Goal: Transaction & Acquisition: Book appointment/travel/reservation

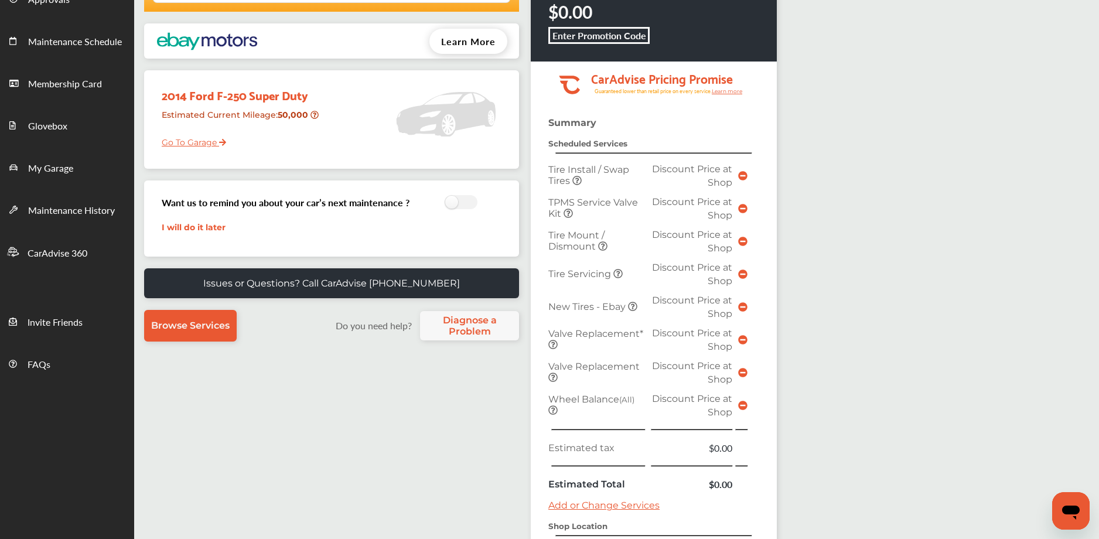
scroll to position [288, 0]
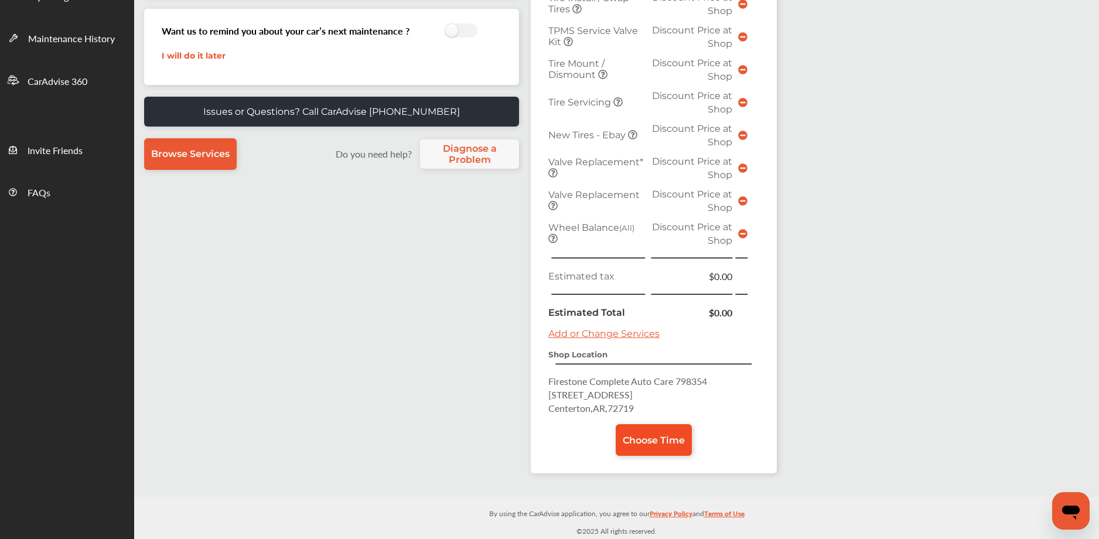
click at [654, 445] on link "Choose Time" at bounding box center [654, 440] width 76 height 32
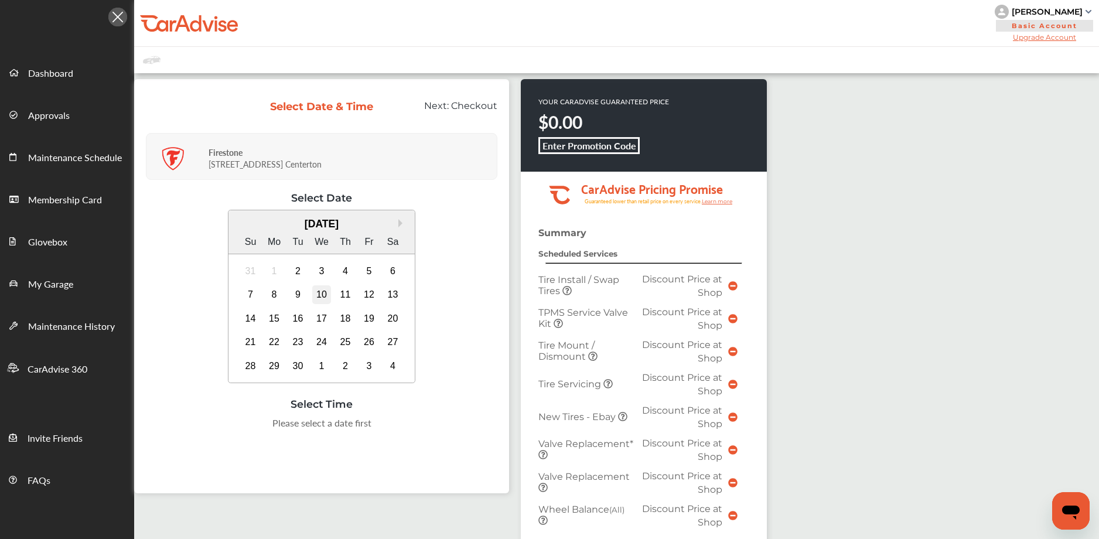
click at [320, 297] on div "10" at bounding box center [321, 294] width 19 height 19
click at [388, 447] on div "4:00 PM" at bounding box center [380, 453] width 55 height 21
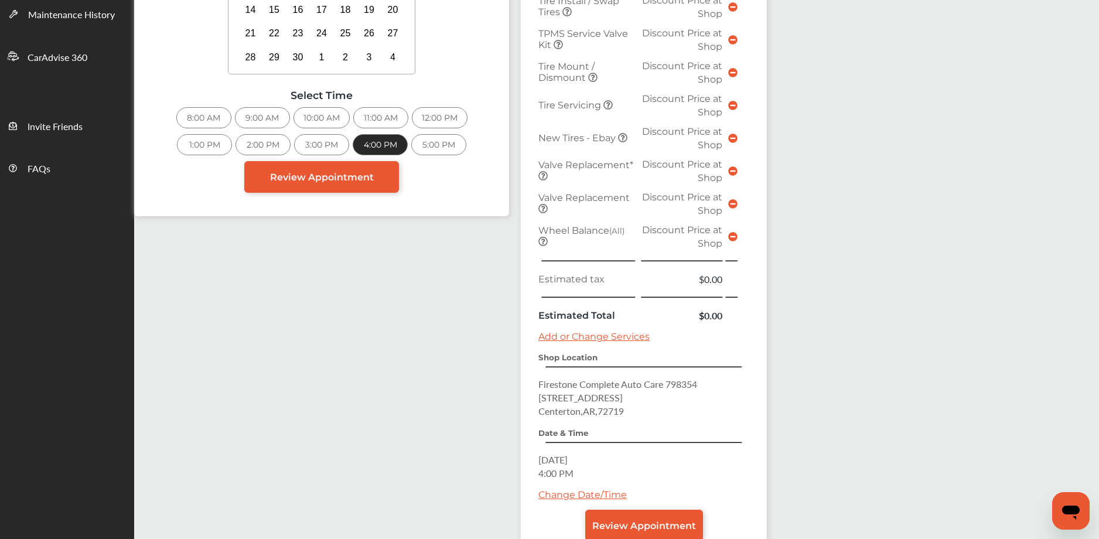
scroll to position [391, 0]
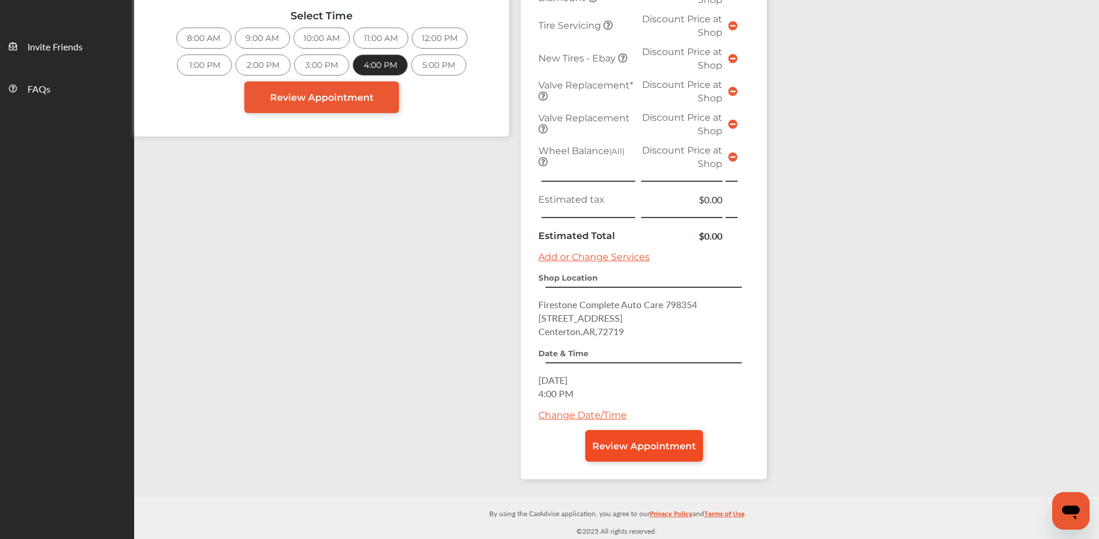
click at [604, 445] on span "Review Appointment" at bounding box center [644, 445] width 104 height 11
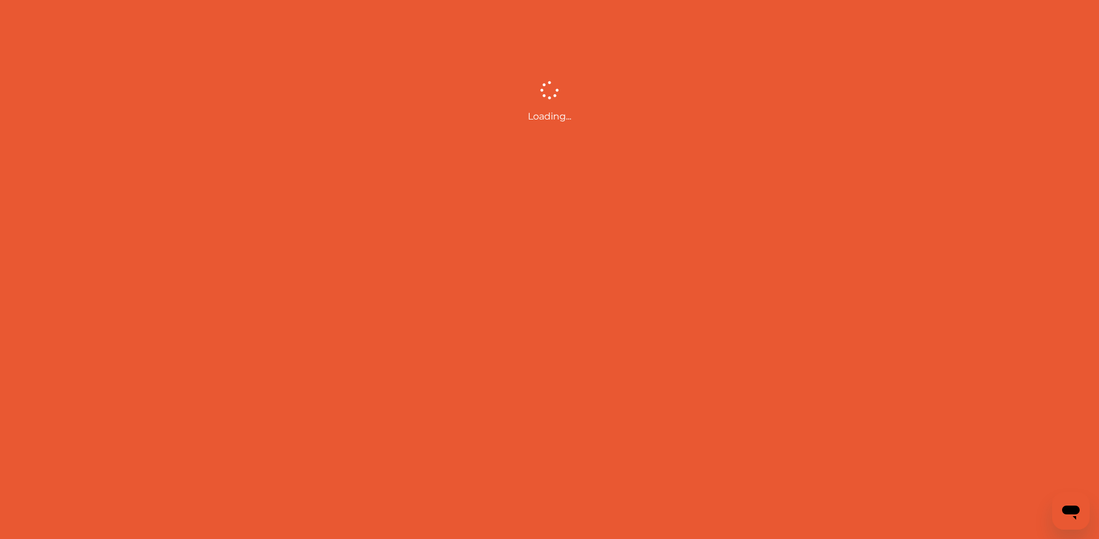
scroll to position [391, 0]
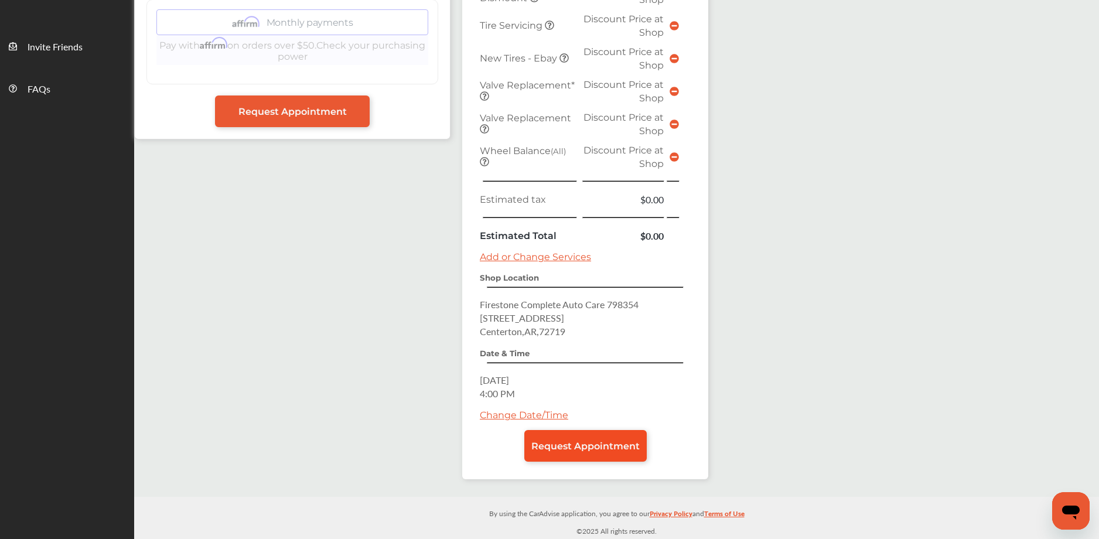
click at [613, 439] on link "Request Appointment" at bounding box center [585, 446] width 122 height 32
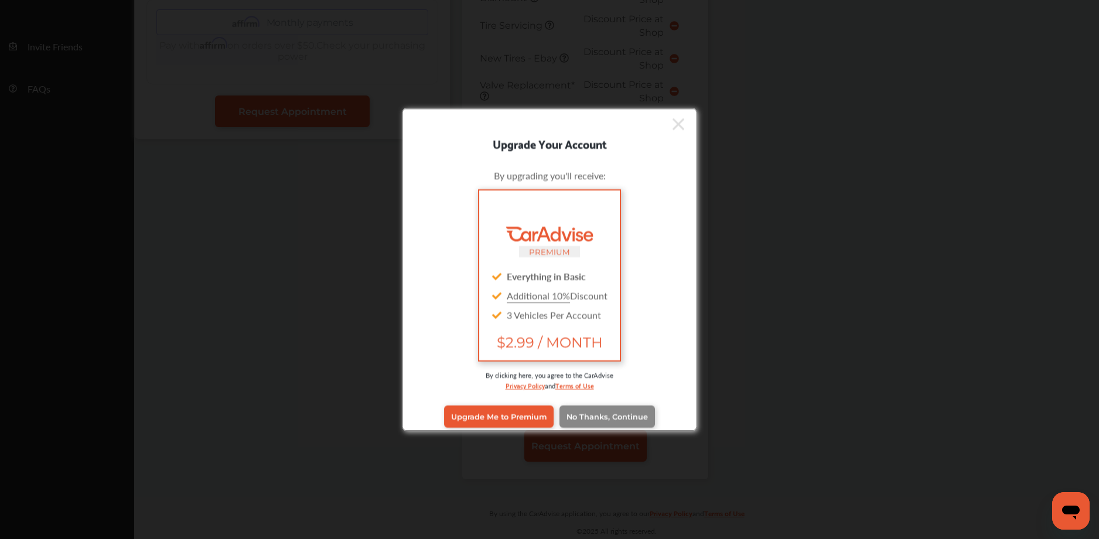
click at [626, 414] on span "No Thanks, Continue" at bounding box center [606, 416] width 81 height 9
